Goal: Transaction & Acquisition: Obtain resource

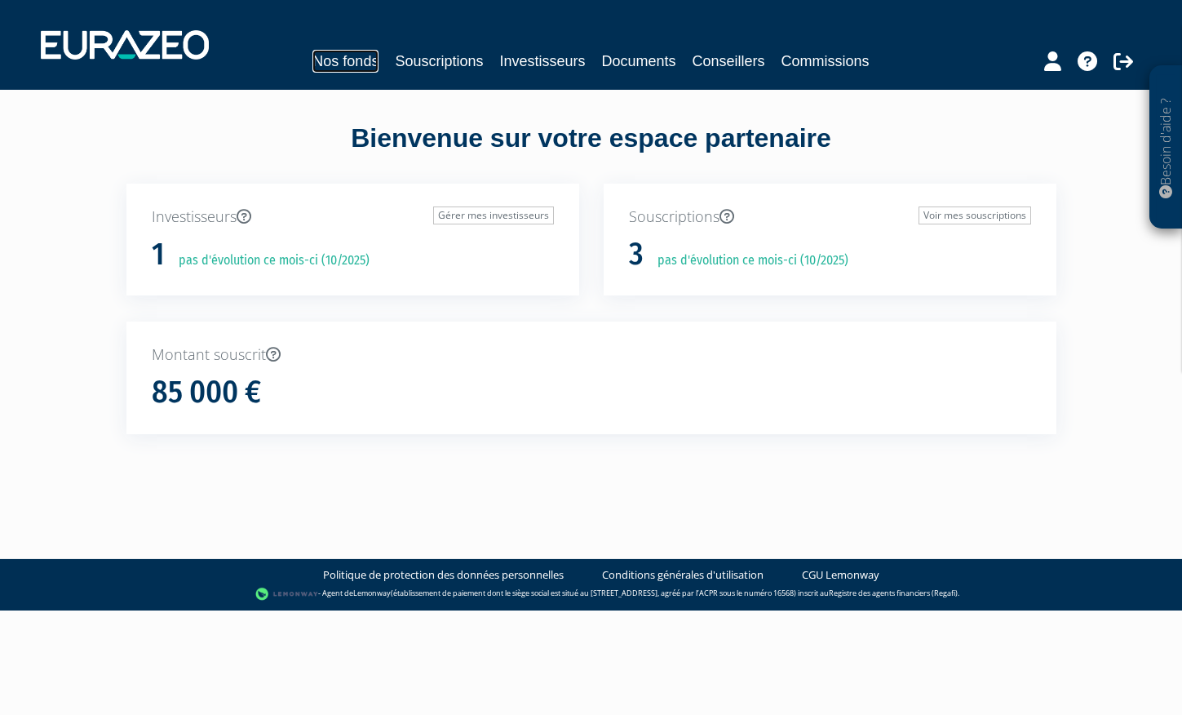
click at [357, 60] on link "Nos fonds" at bounding box center [345, 61] width 66 height 23
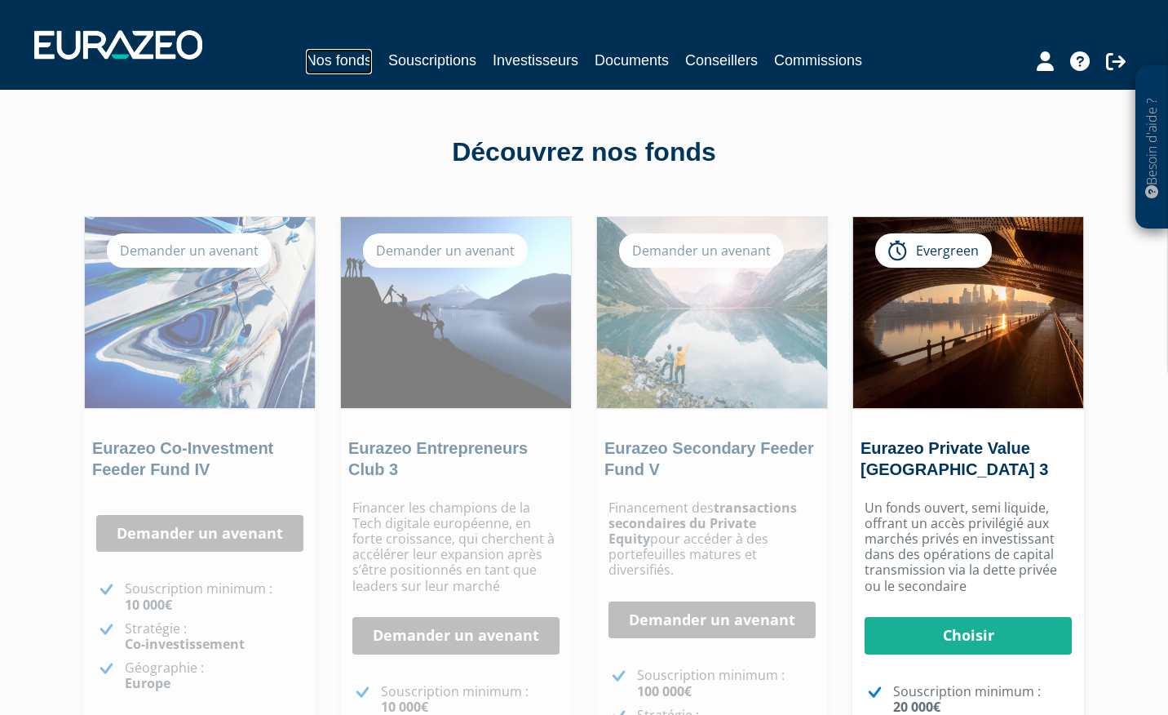
click at [340, 60] on link "Nos fonds" at bounding box center [339, 61] width 66 height 25
click at [430, 249] on div "Demander un avenant" at bounding box center [445, 250] width 165 height 34
click at [486, 258] on div "Demander un avenant" at bounding box center [445, 250] width 165 height 34
click at [631, 60] on link "Documents" at bounding box center [632, 60] width 74 height 23
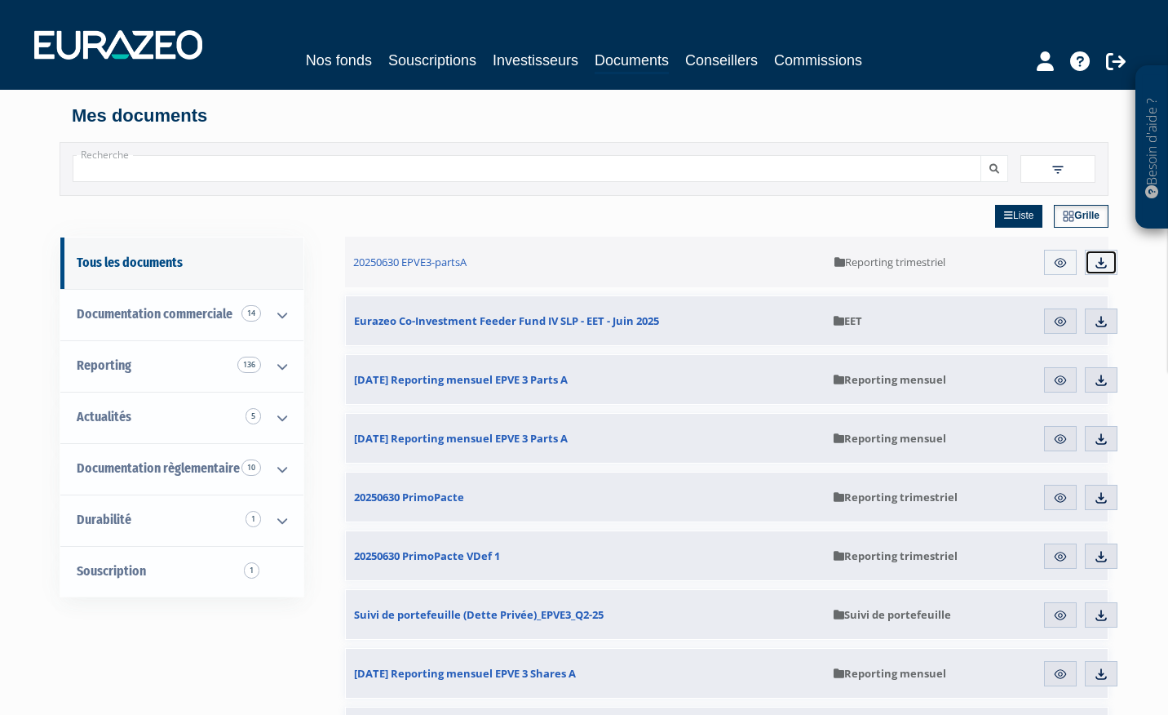
click at [1101, 261] on img at bounding box center [1101, 262] width 15 height 15
click at [1108, 378] on img at bounding box center [1101, 380] width 15 height 15
click at [1109, 439] on link "Télécharger" at bounding box center [1101, 439] width 33 height 26
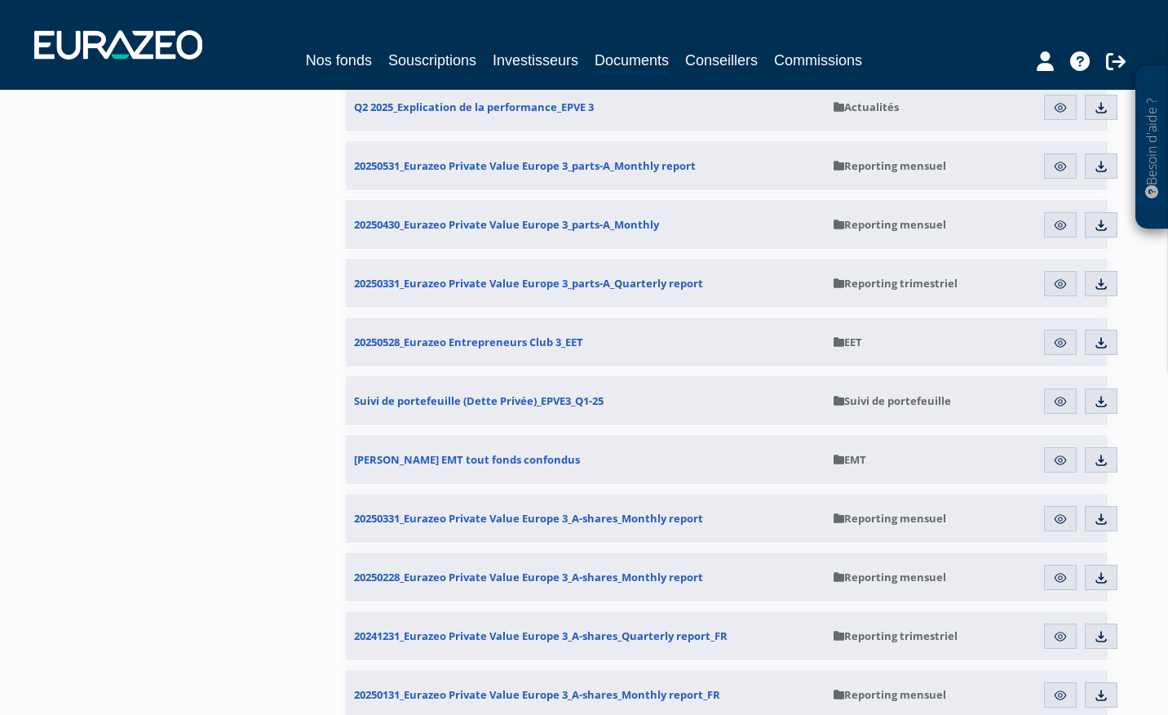
scroll to position [797, 0]
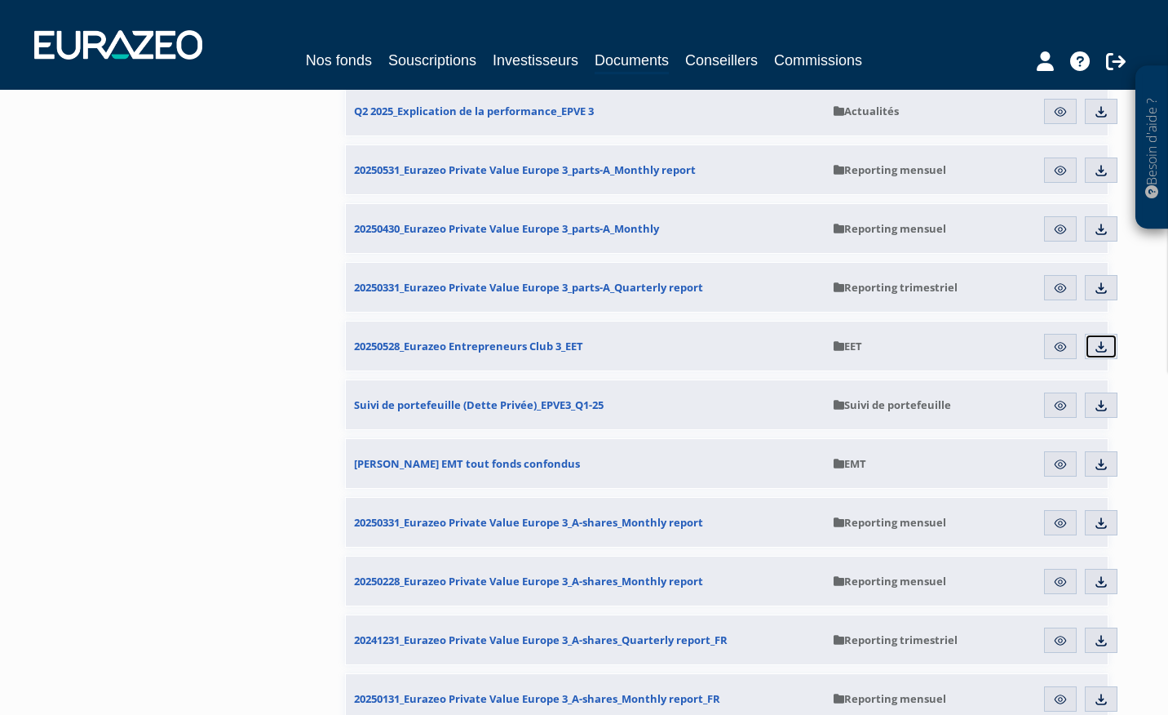
click at [1109, 343] on link "Télécharger" at bounding box center [1101, 347] width 33 height 26
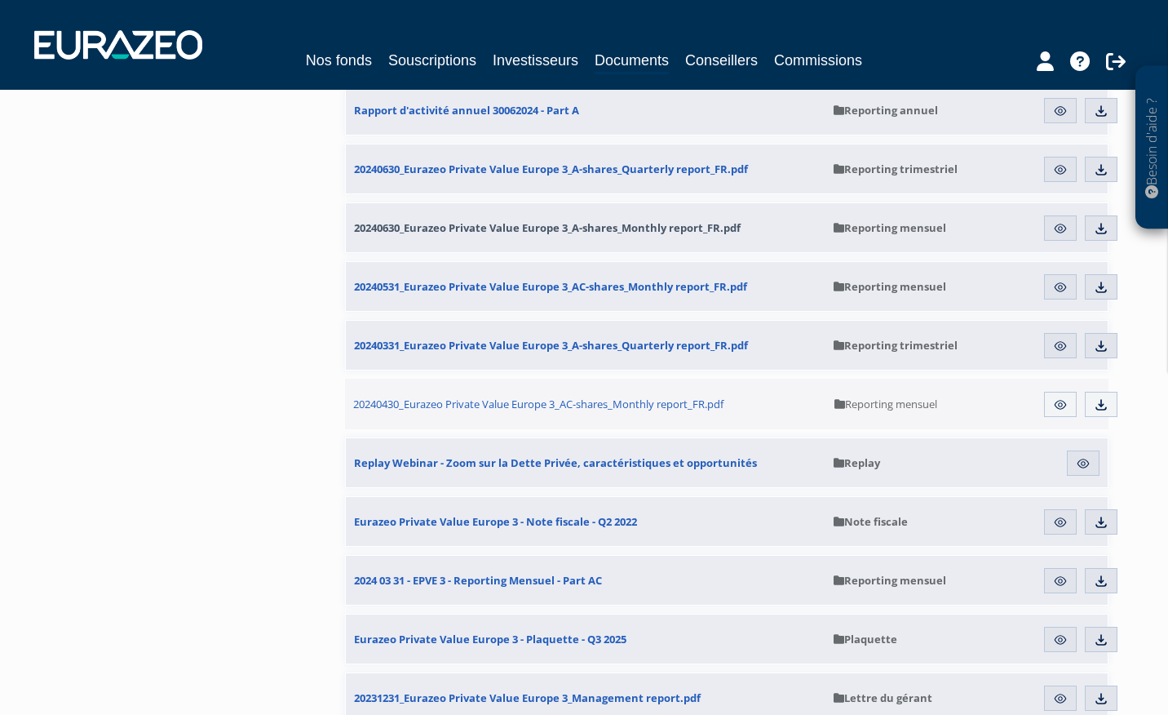
scroll to position [2809, 0]
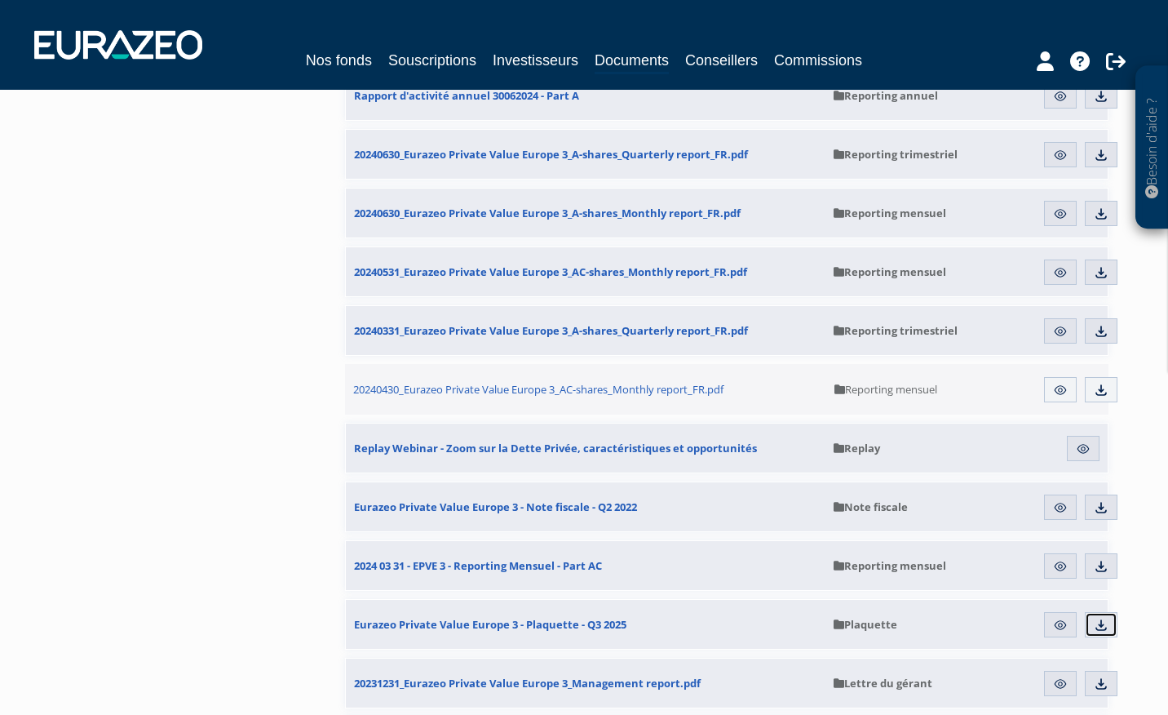
click at [1110, 617] on link "Télécharger" at bounding box center [1101, 625] width 33 height 26
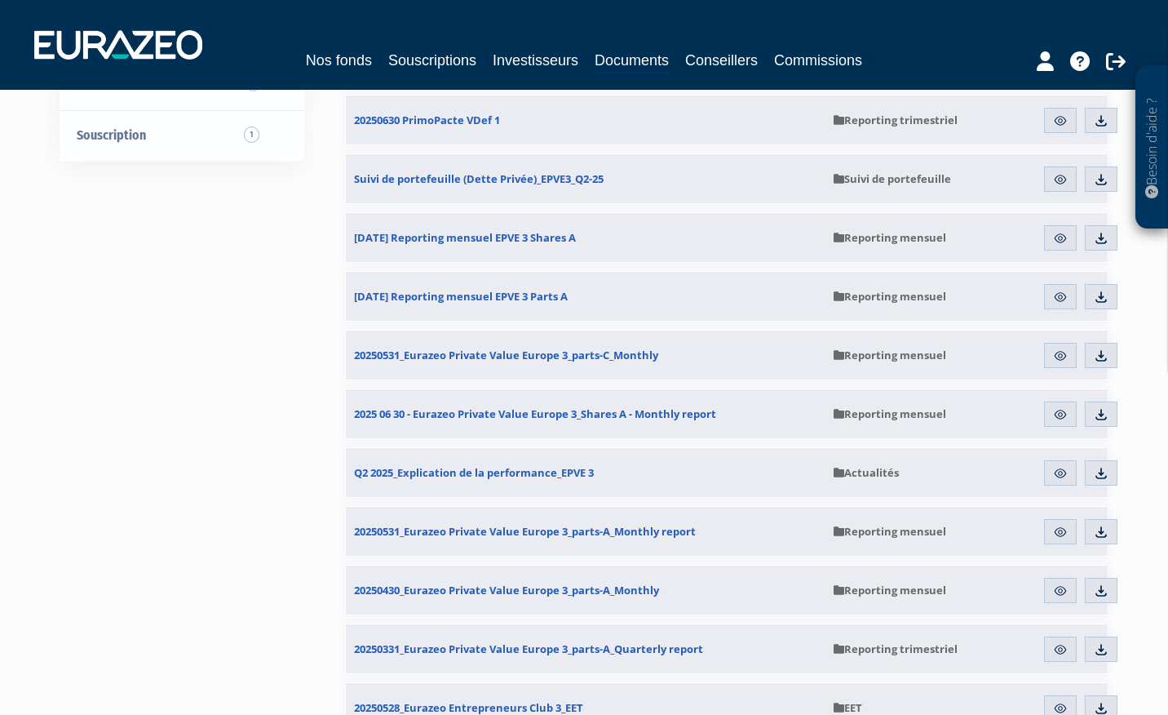
scroll to position [0, 0]
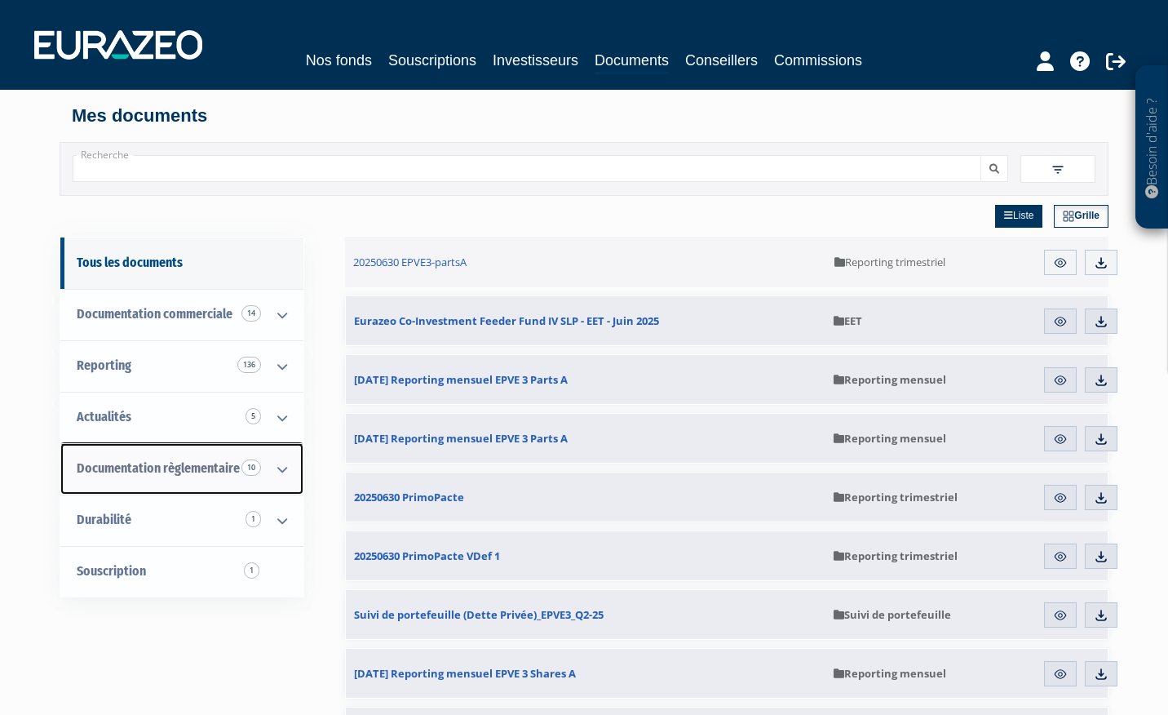
click at [285, 469] on icon at bounding box center [282, 469] width 42 height 51
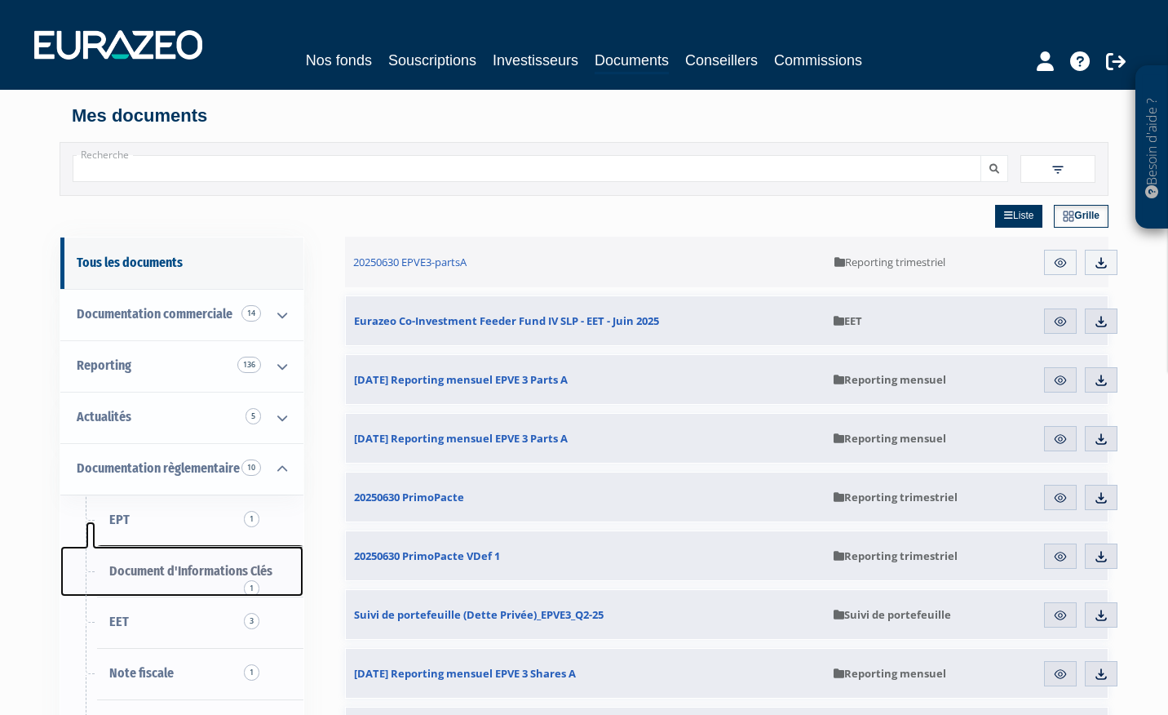
click at [204, 573] on span "Document d'Informations Clés 1" at bounding box center [190, 570] width 163 height 15
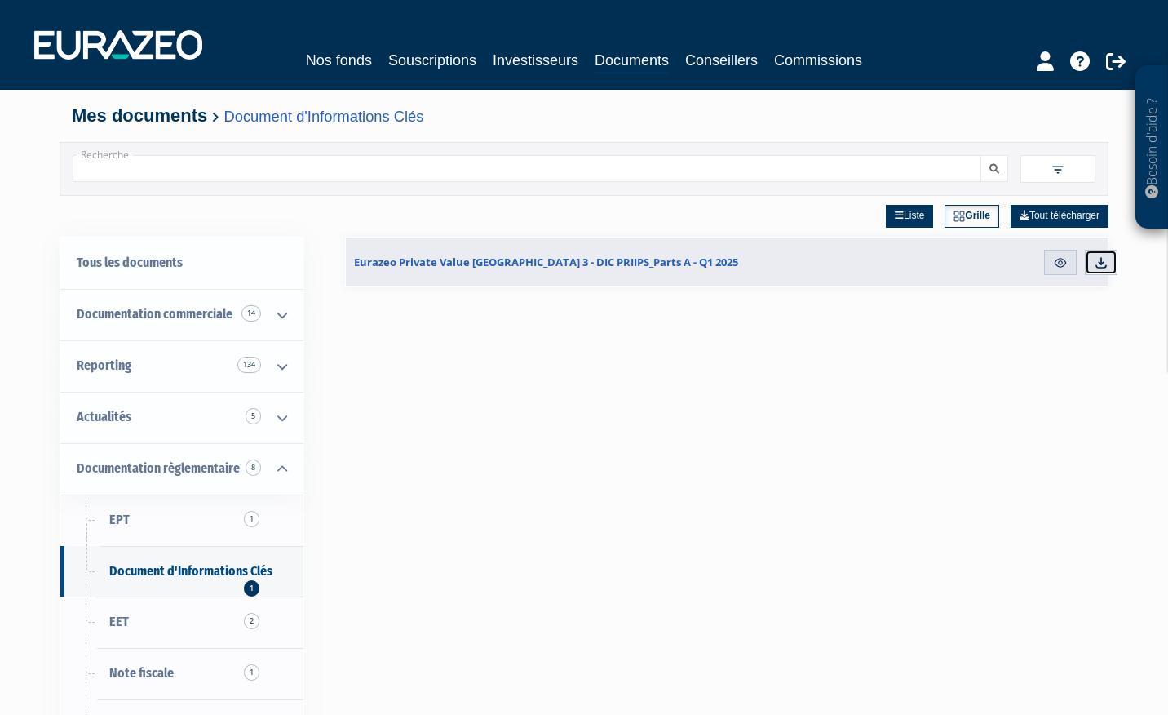
click at [1105, 262] on img at bounding box center [1101, 262] width 15 height 15
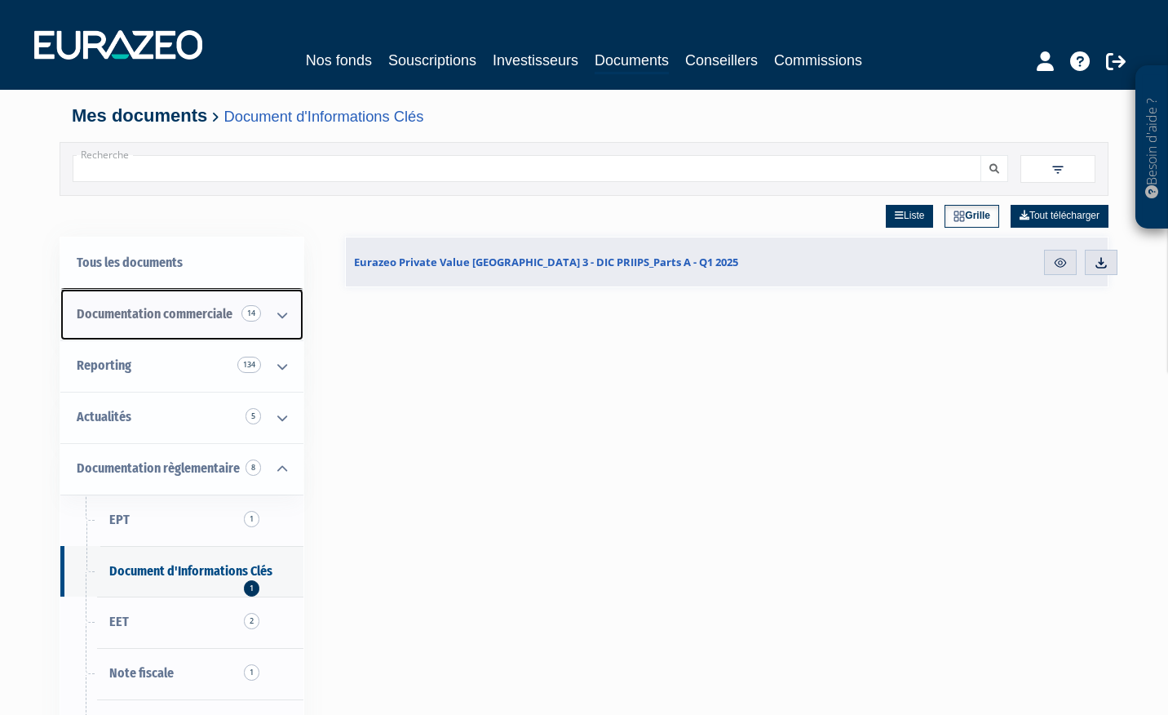
click at [207, 308] on span "Documentation commerciale 14" at bounding box center [155, 313] width 156 height 15
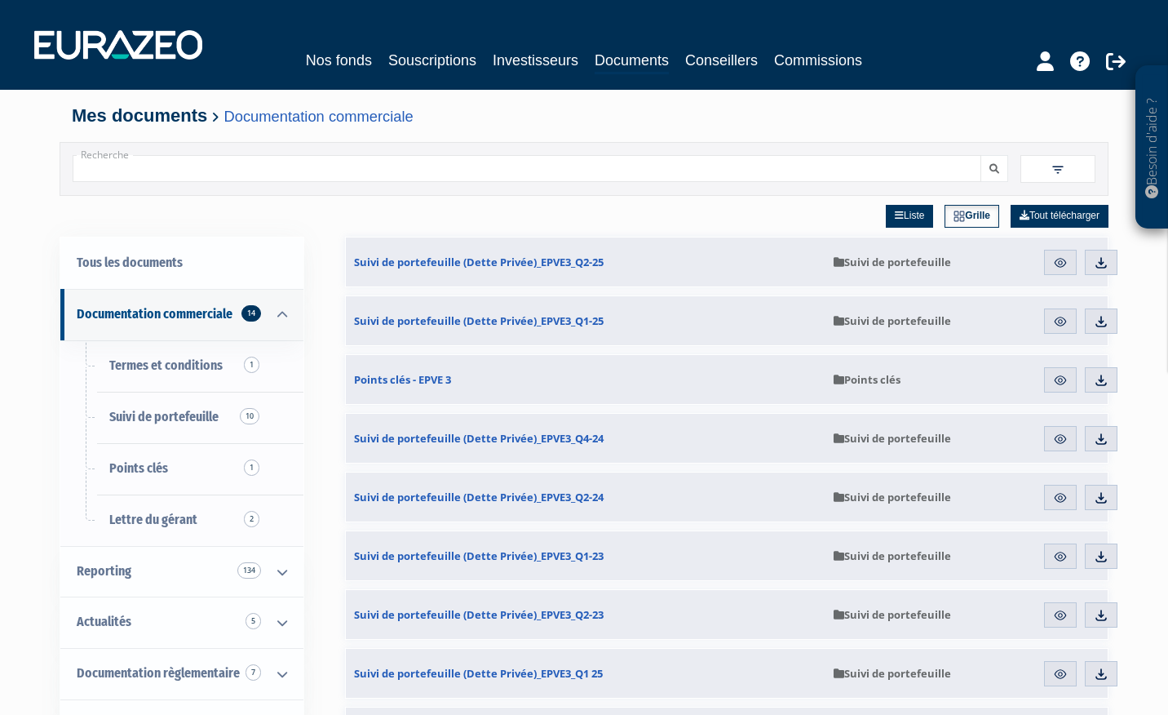
click at [188, 168] on input "Recherche" at bounding box center [527, 168] width 909 height 27
type input "entrepreneurs club 3"
click at [981, 155] on button "submit" at bounding box center [995, 168] width 28 height 27
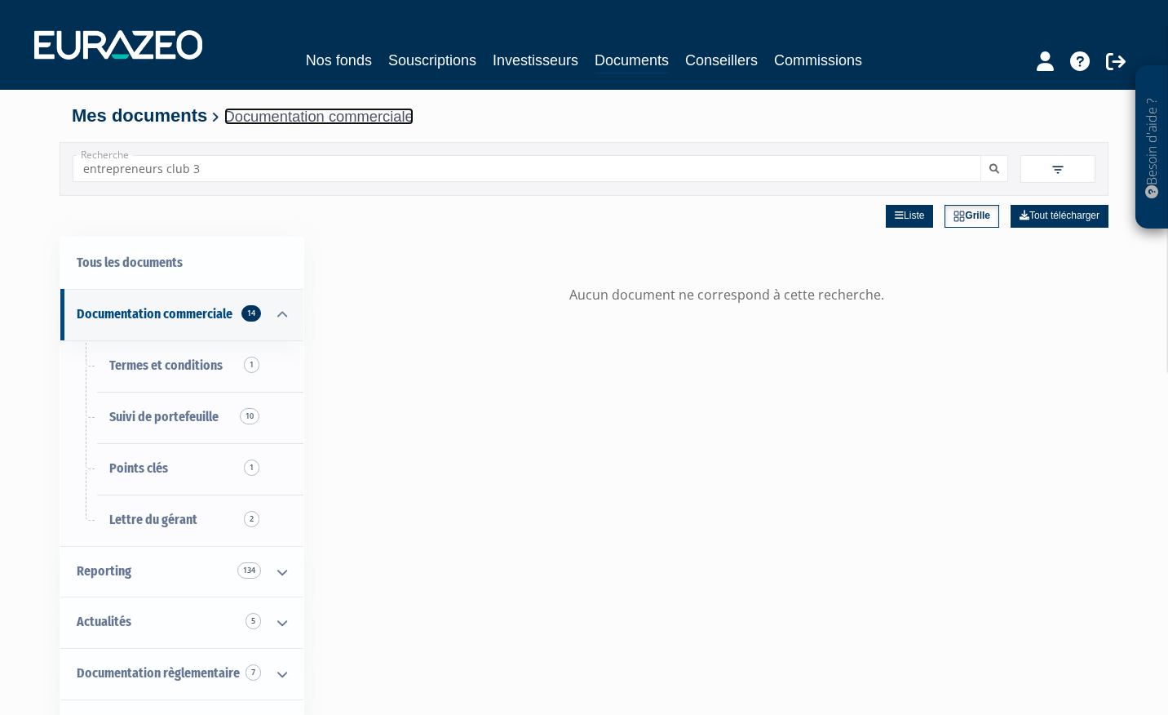
click at [316, 114] on link "Documentation commerciale" at bounding box center [318, 116] width 189 height 17
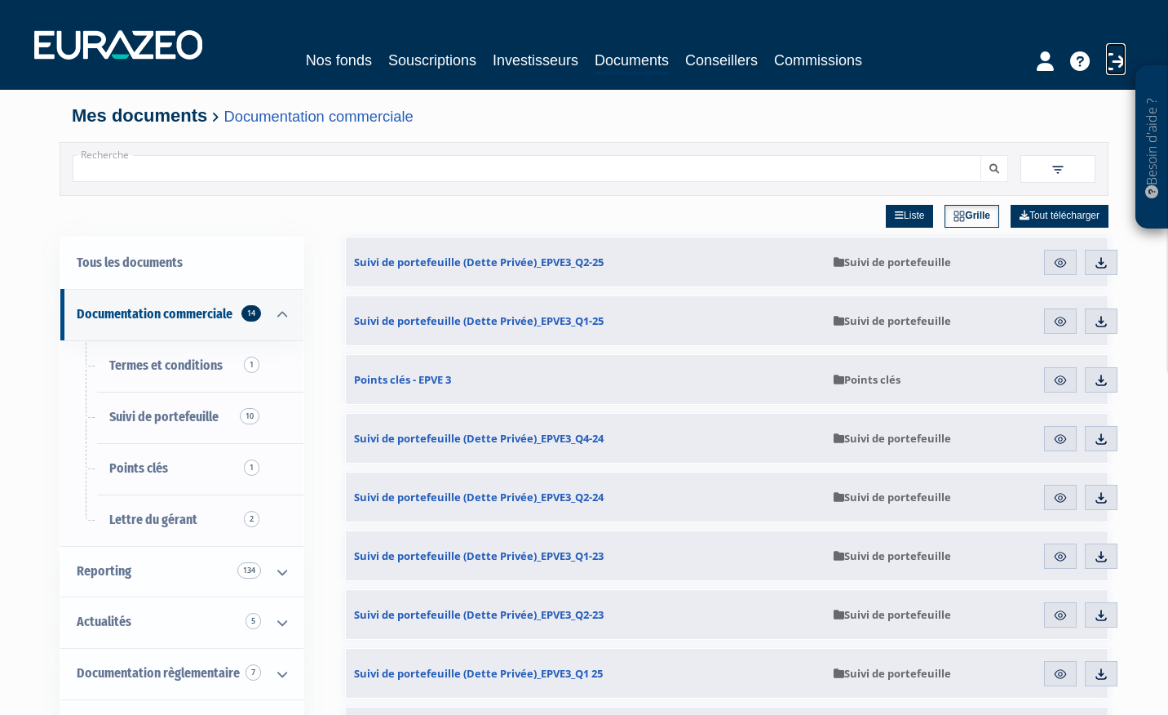
click at [1117, 60] on icon at bounding box center [1116, 61] width 20 height 20
